Goal: Task Accomplishment & Management: Manage account settings

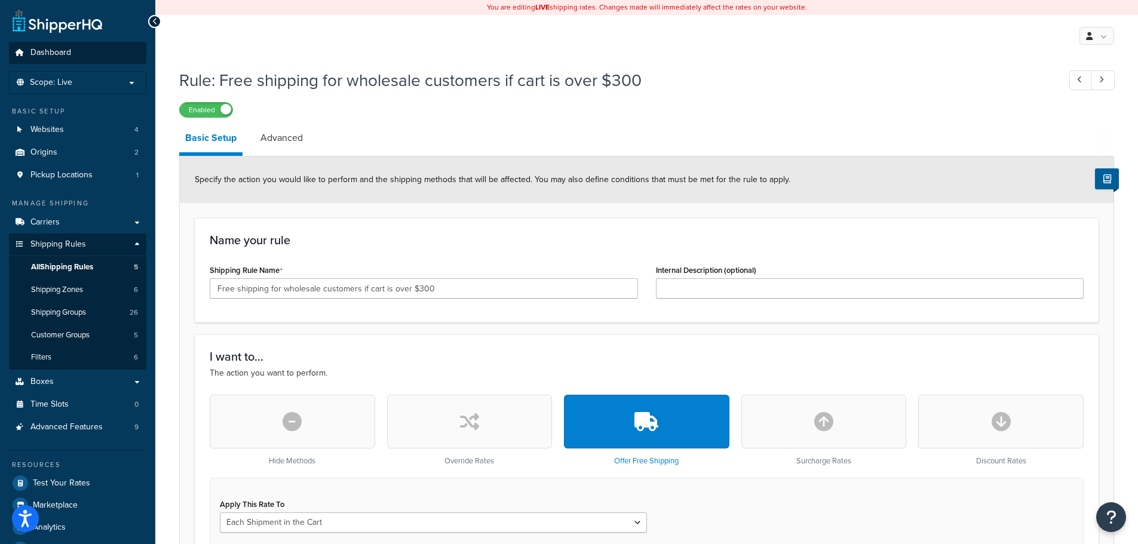
drag, startPoint x: 78, startPoint y: 38, endPoint x: 76, endPoint y: 48, distance: 9.9
click at [76, 48] on link "Dashboard" at bounding box center [77, 53] width 137 height 22
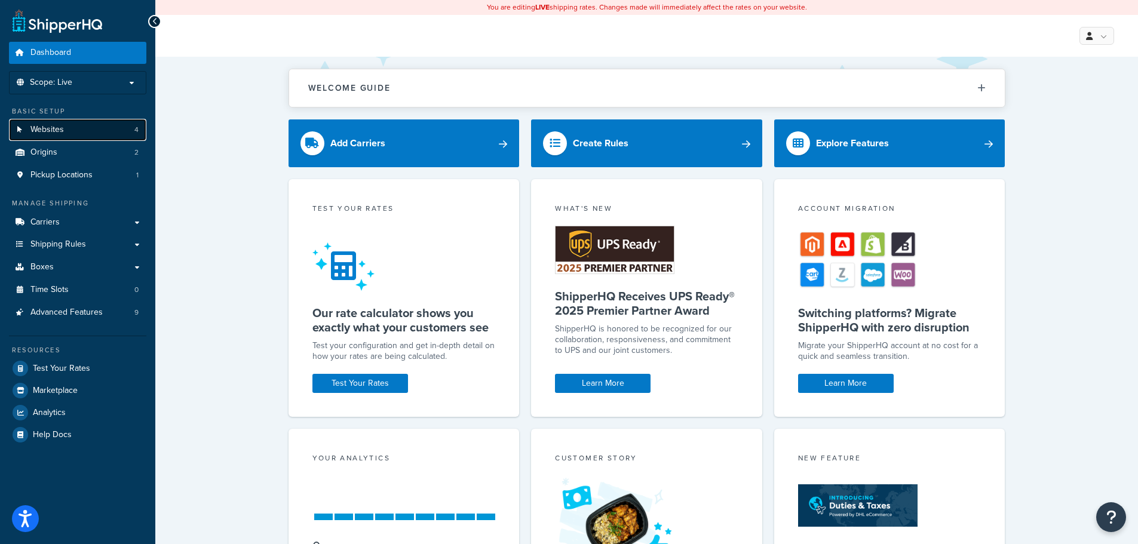
click at [71, 128] on link "Websites 4" at bounding box center [77, 130] width 137 height 22
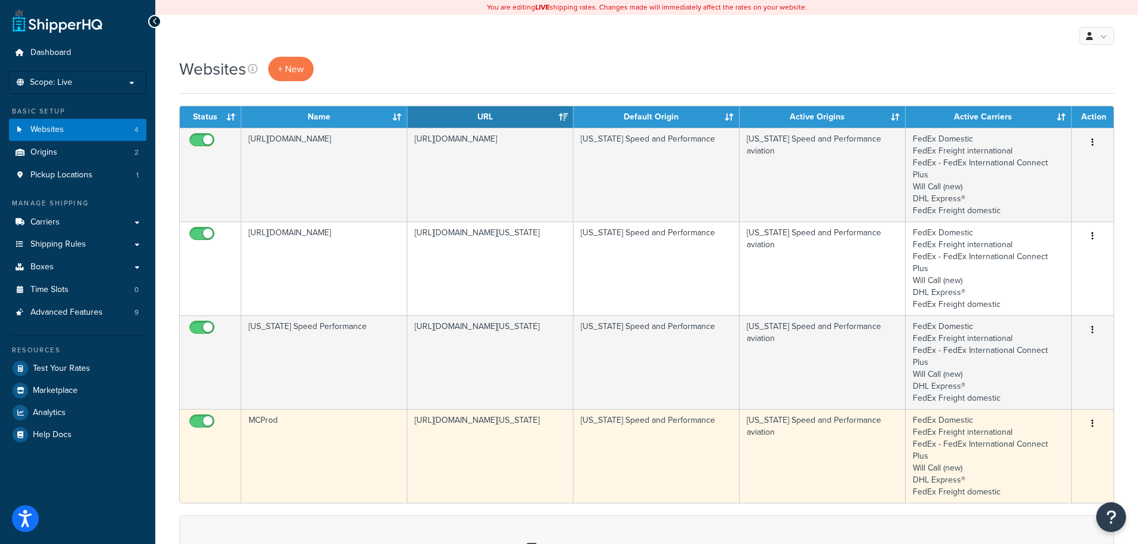
click at [341, 409] on td "MCProd" at bounding box center [324, 456] width 166 height 94
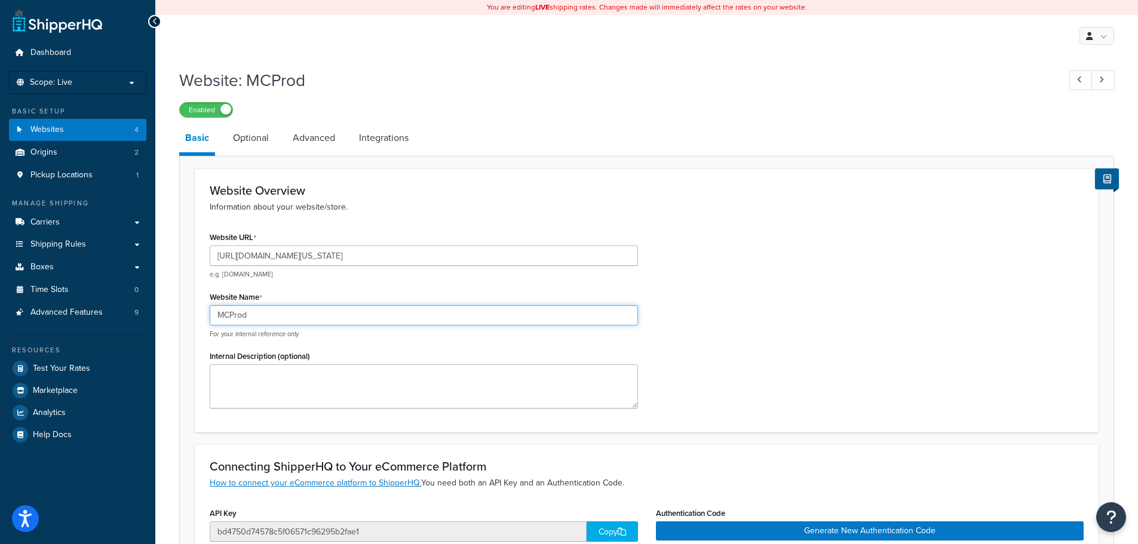
drag, startPoint x: 314, startPoint y: 314, endPoint x: 209, endPoint y: 314, distance: 104.6
click at [209, 314] on div "Website URL https://mcprod.texas-speed.com/ e.g. mywebsite.com Website Name MCP…" at bounding box center [424, 323] width 446 height 189
type input "T"
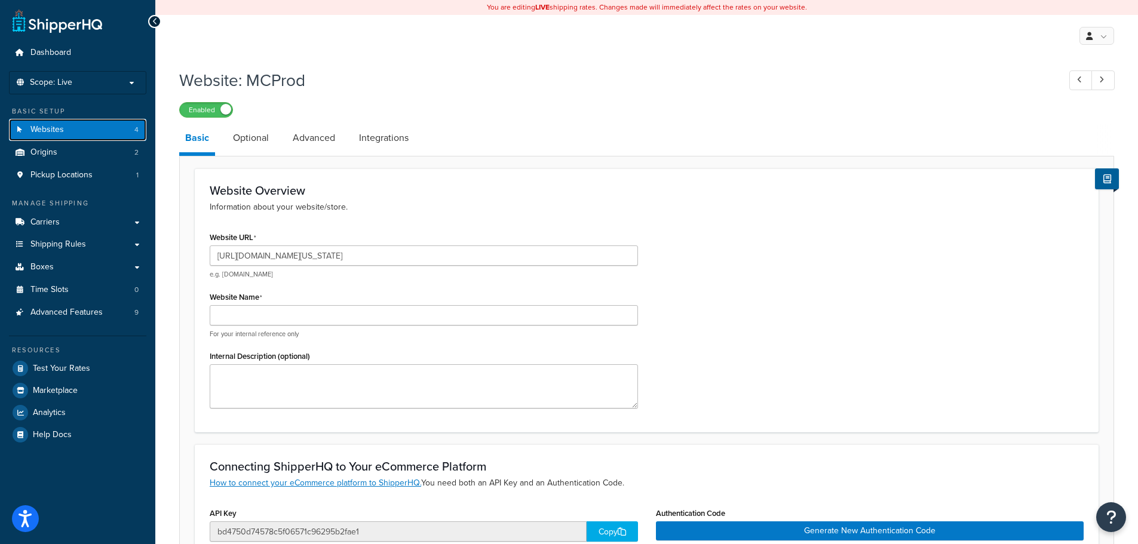
click at [50, 134] on span "Websites" at bounding box center [46, 130] width 33 height 10
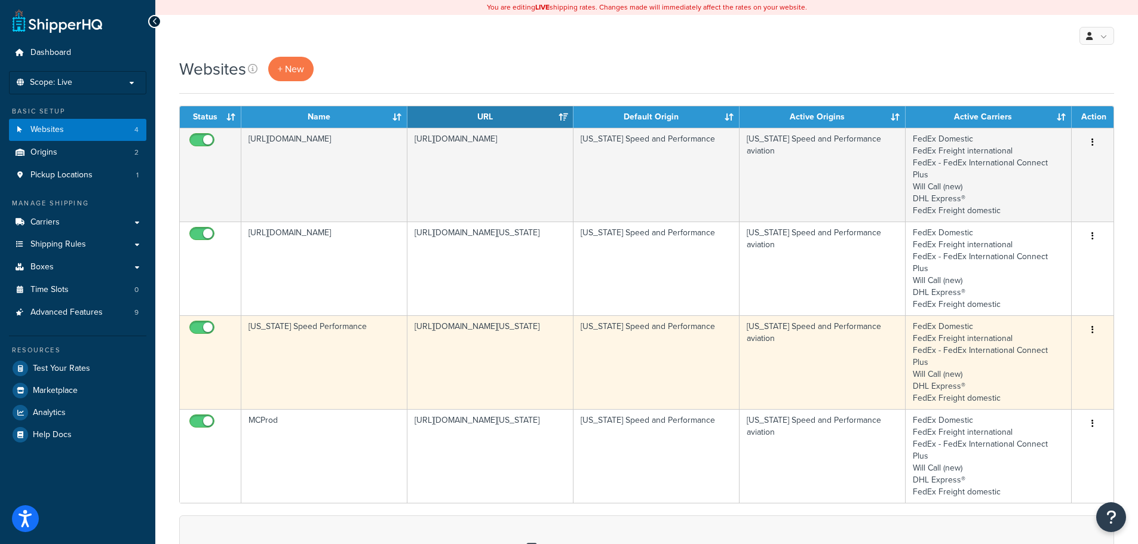
click at [314, 341] on td "[US_STATE] Speed Performance" at bounding box center [324, 362] width 166 height 94
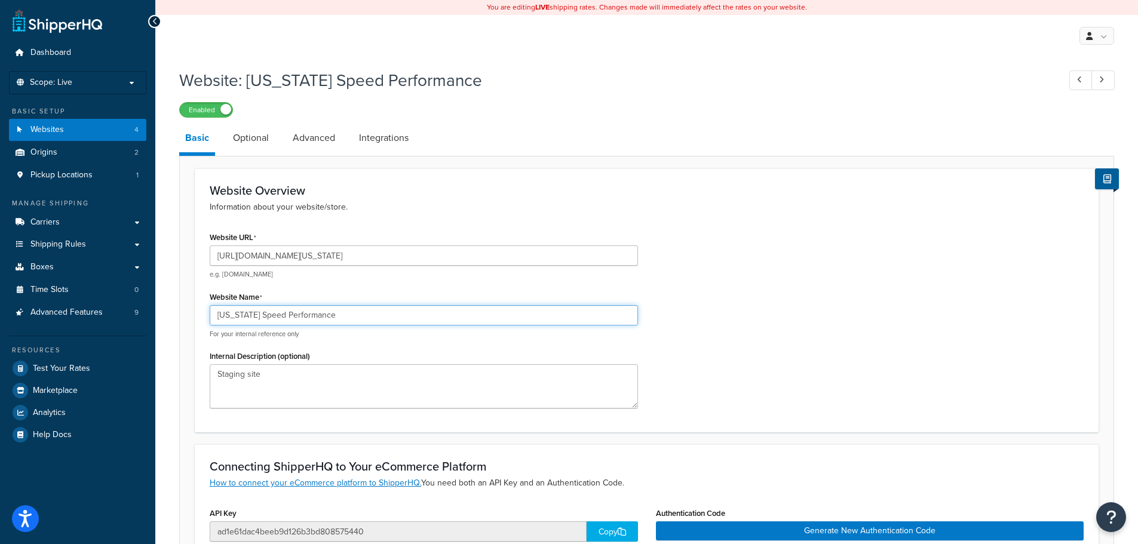
click at [339, 311] on input "[US_STATE] Speed Performance" at bounding box center [424, 315] width 428 height 20
type input "[US_STATE] Speed Performance - STAGING"
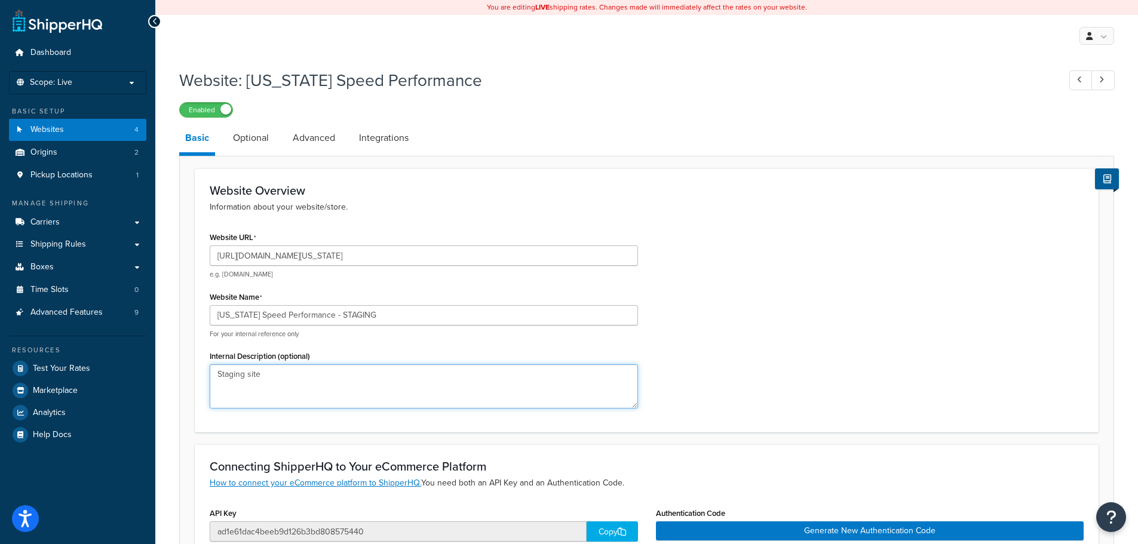
drag, startPoint x: 248, startPoint y: 379, endPoint x: 197, endPoint y: 373, distance: 51.7
click at [197, 373] on div "Website Overview Information about your website/store. Website URL [URL][DOMAIN…" at bounding box center [647, 300] width 904 height 264
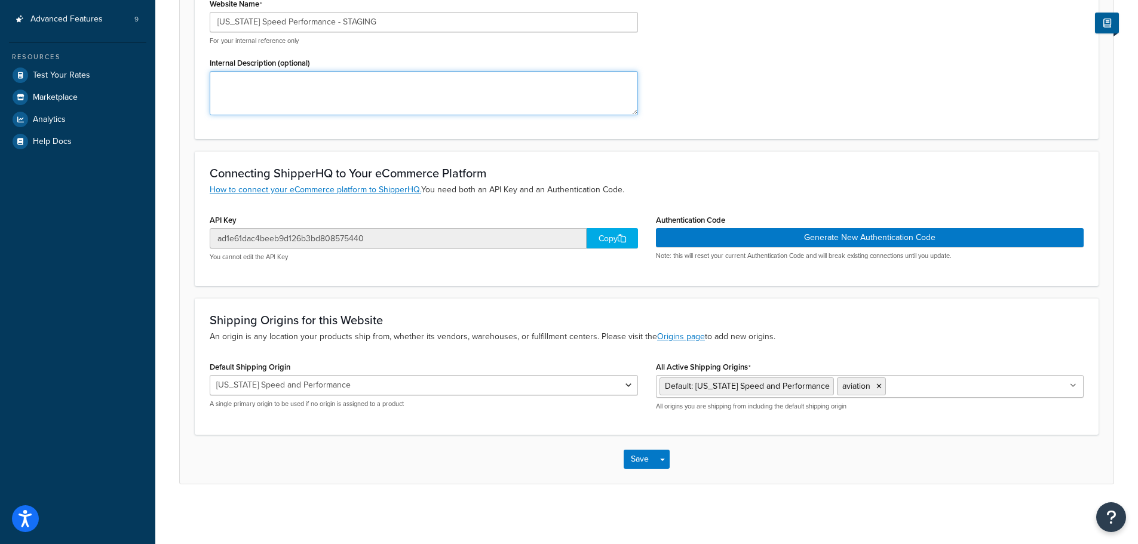
scroll to position [54, 0]
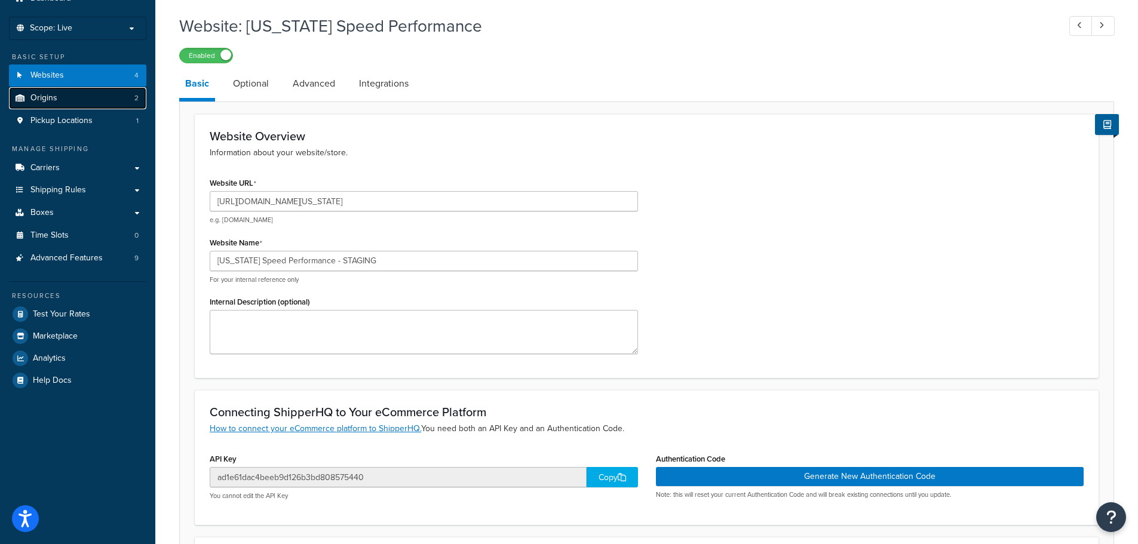
click at [50, 102] on span "Origins" at bounding box center [43, 98] width 27 height 10
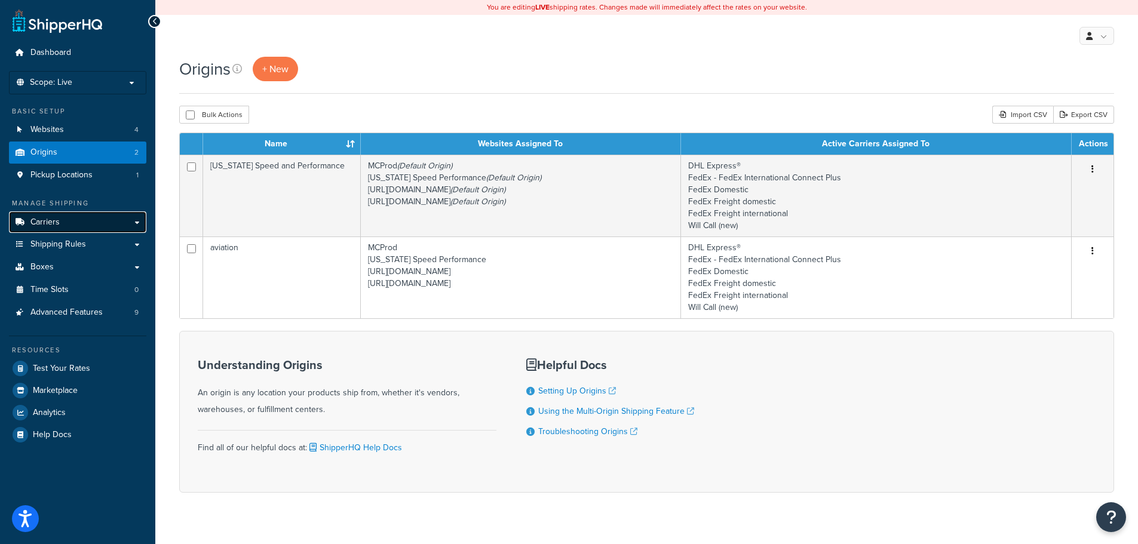
click at [85, 222] on link "Carriers" at bounding box center [77, 223] width 137 height 22
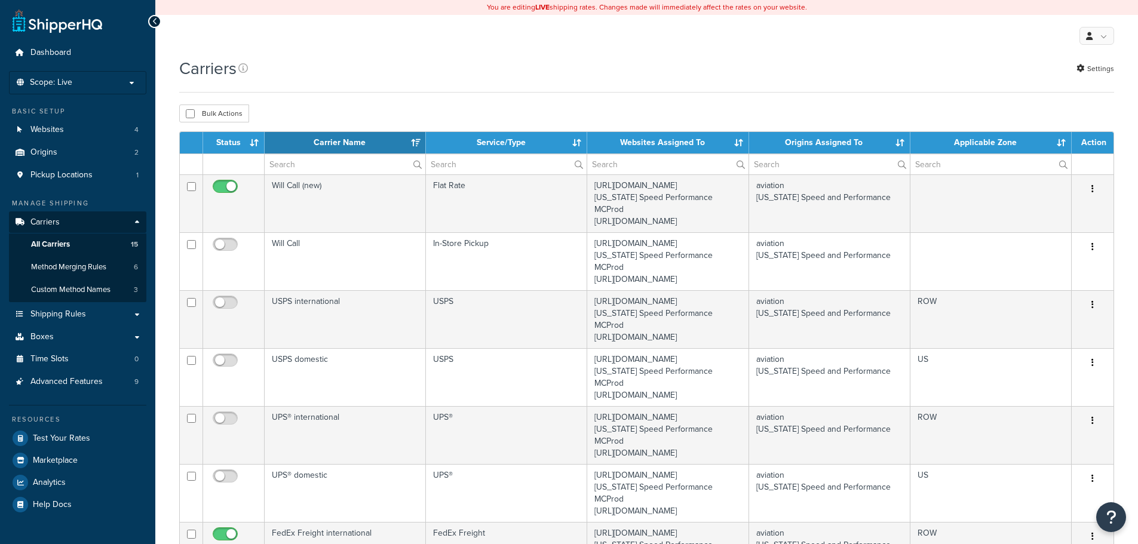
select select "15"
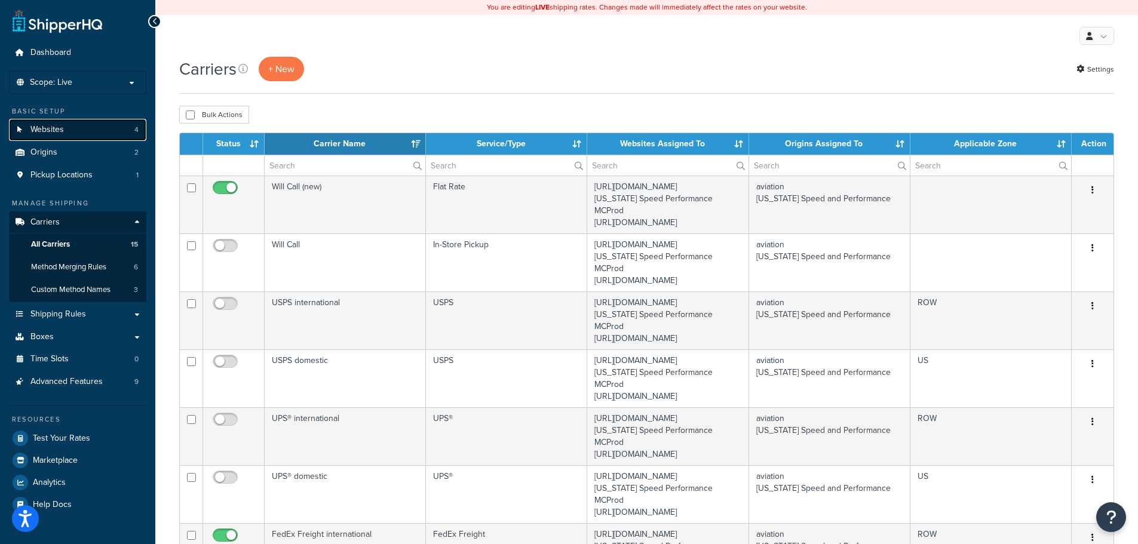
click at [97, 127] on link "Websites 4" at bounding box center [77, 130] width 137 height 22
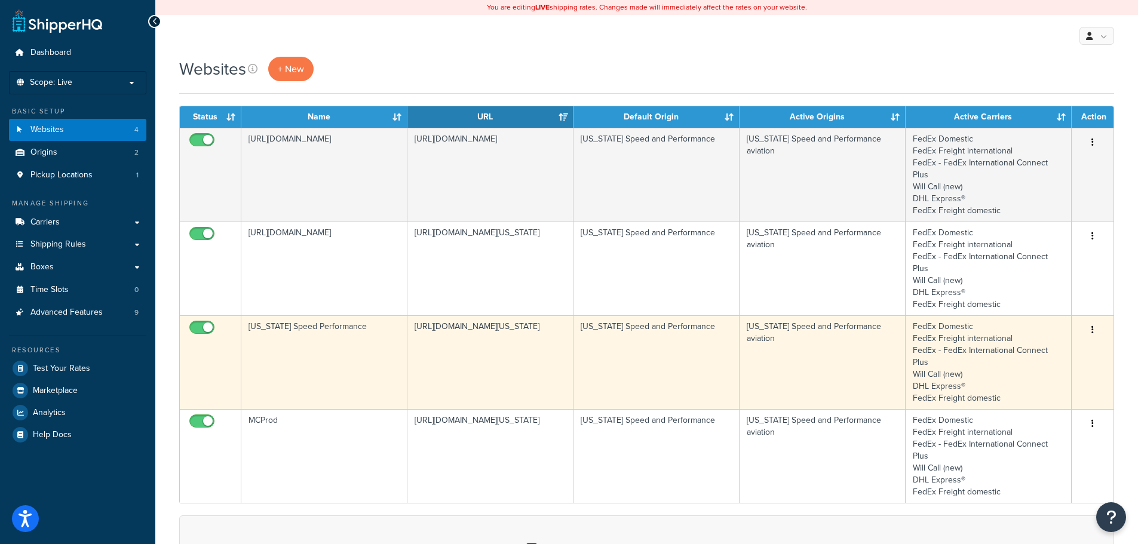
click at [320, 329] on td "[US_STATE] Speed Performance" at bounding box center [324, 362] width 166 height 94
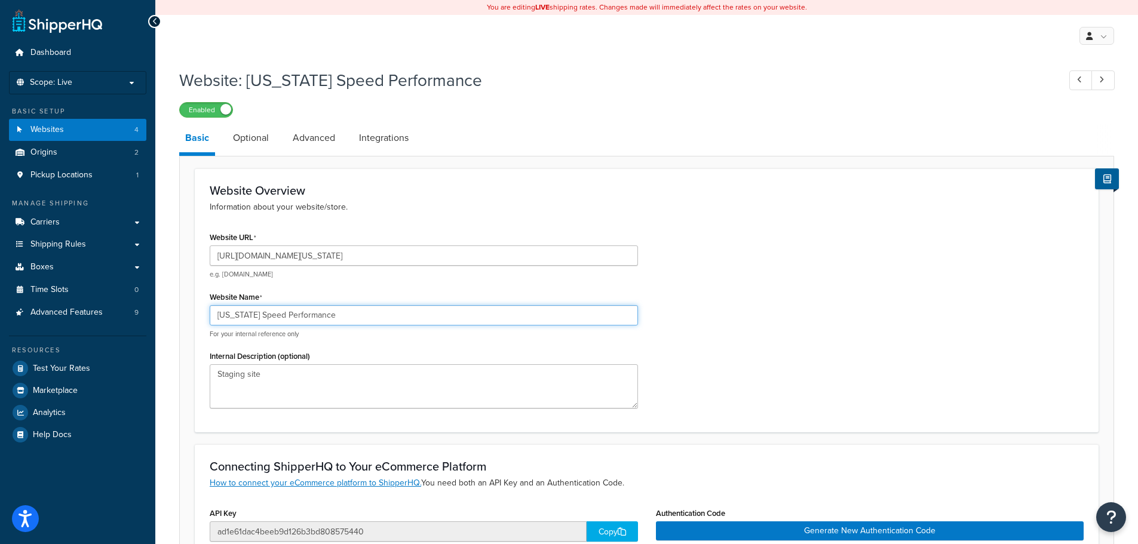
click at [342, 313] on input "[US_STATE] Speed Performance" at bounding box center [424, 315] width 428 height 20
type input "[US_STATE] Speed Performance STAGING"
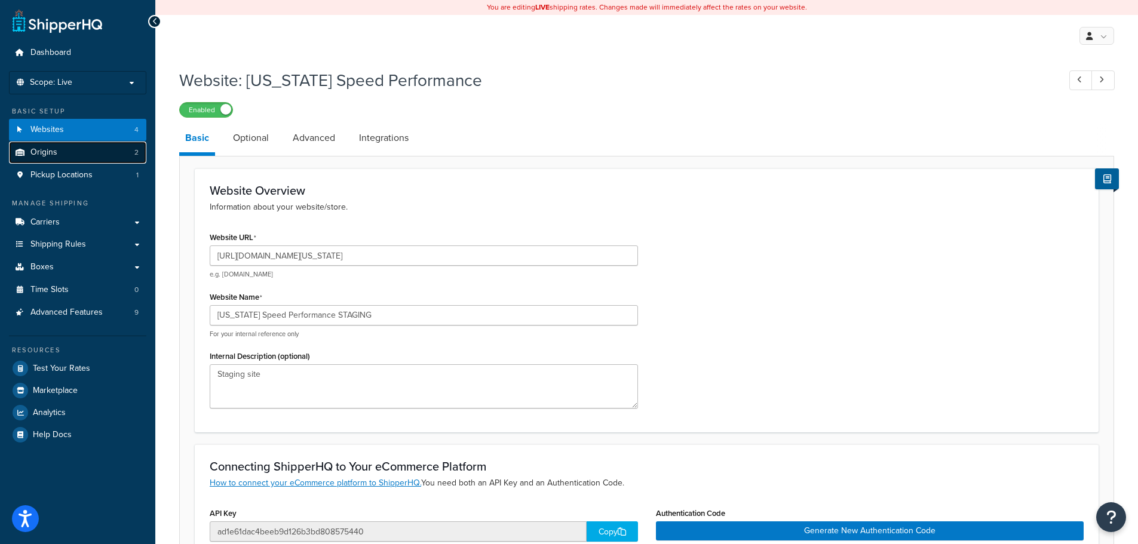
click at [58, 145] on link "Origins 2" at bounding box center [77, 153] width 137 height 22
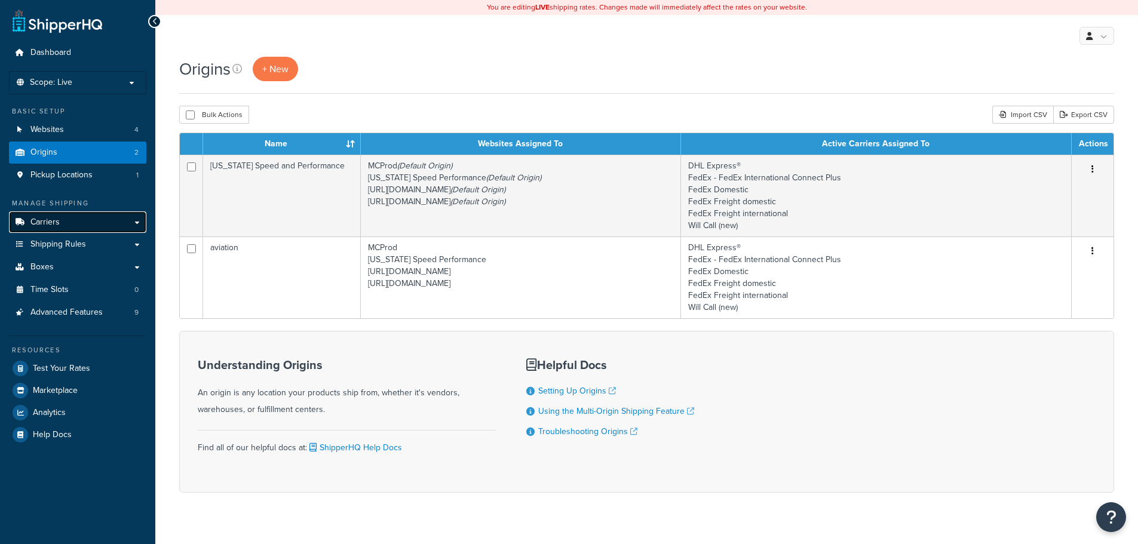
click at [63, 216] on link "Carriers" at bounding box center [77, 223] width 137 height 22
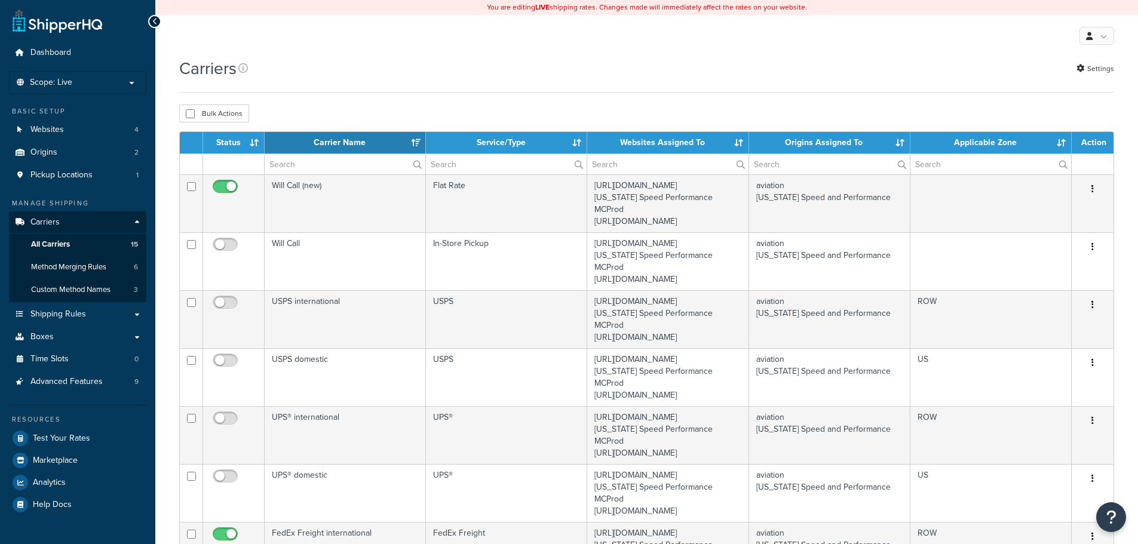
select select "15"
click at [65, 243] on span "All Carriers" at bounding box center [50, 245] width 39 height 10
select select "15"
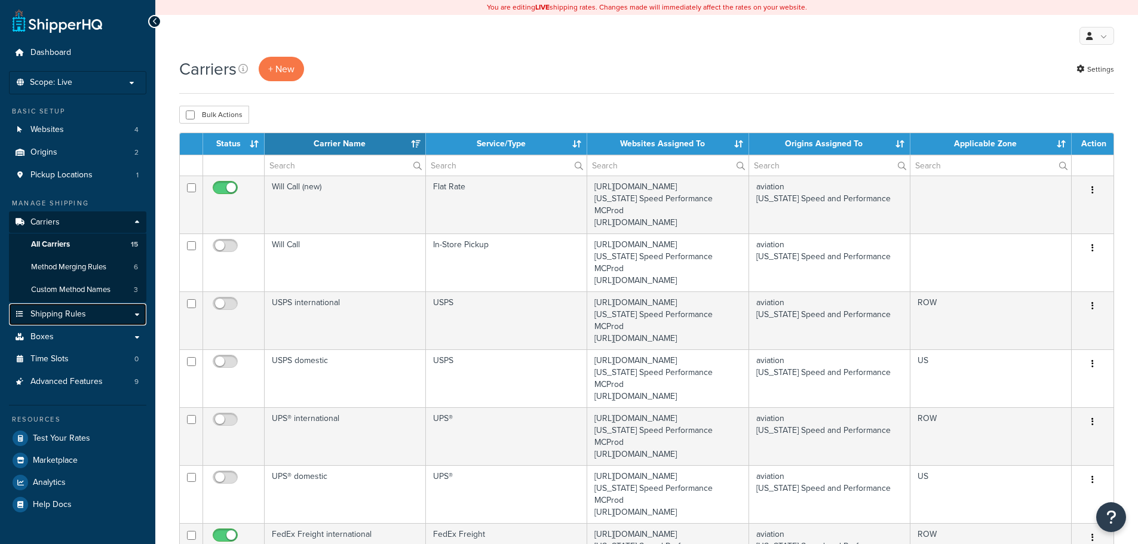
click at [81, 315] on span "Shipping Rules" at bounding box center [58, 314] width 56 height 10
